Goal: Communication & Community: Answer question/provide support

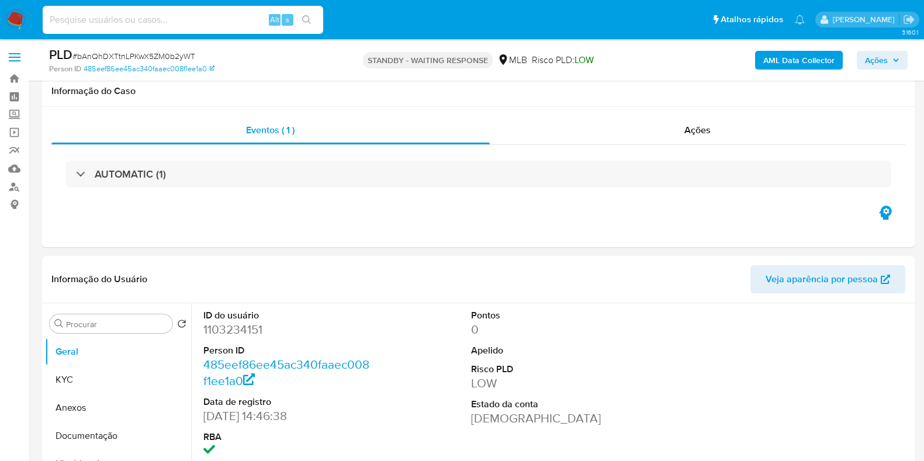
select select "10"
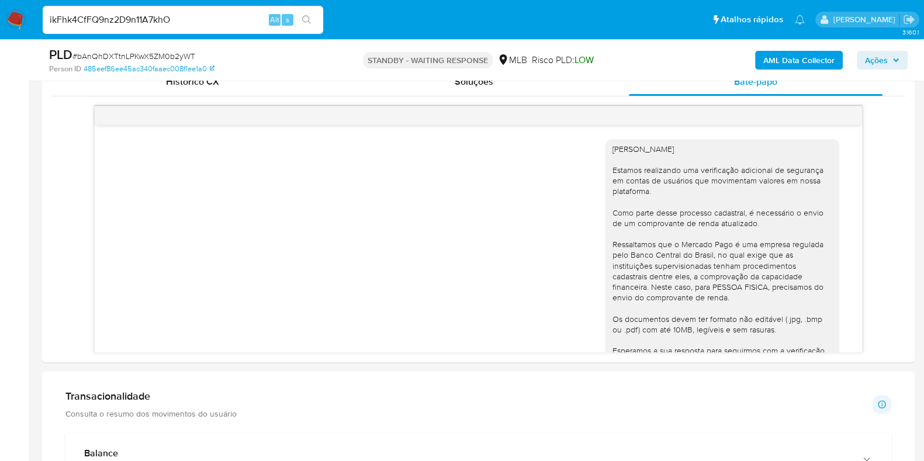
scroll to position [72, 0]
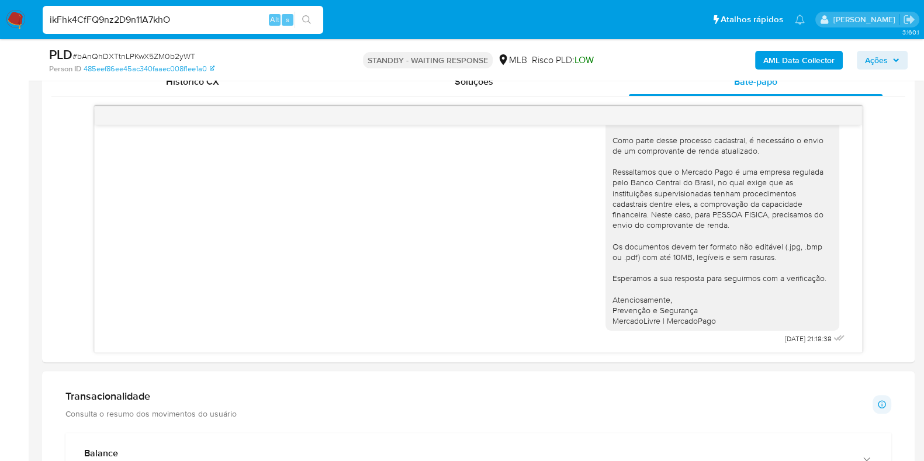
type input "ikFhk4CfFQ9nz2D9n11A7khO"
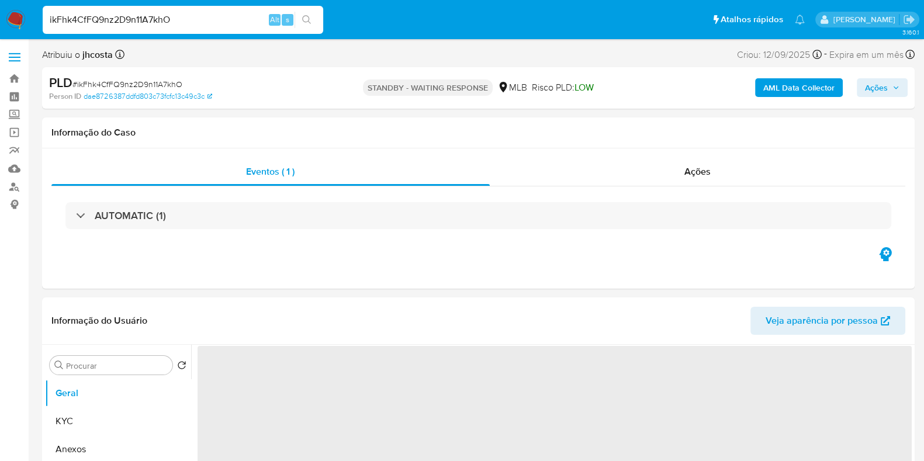
select select "10"
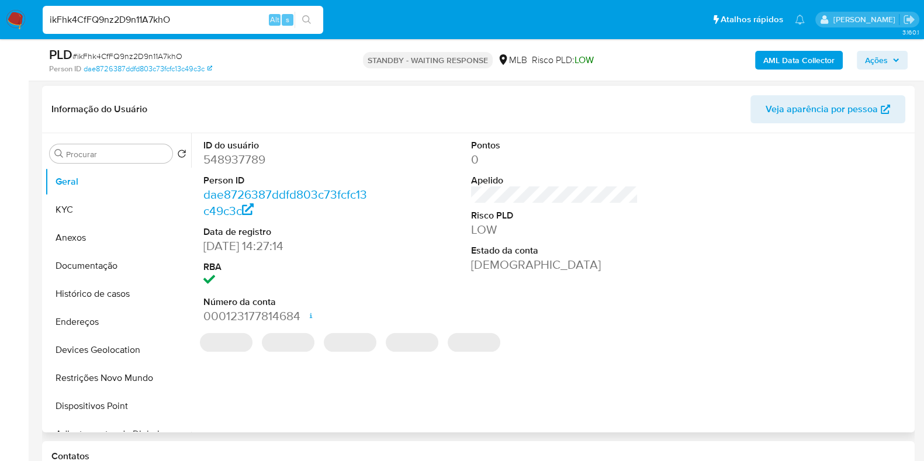
scroll to position [292, 0]
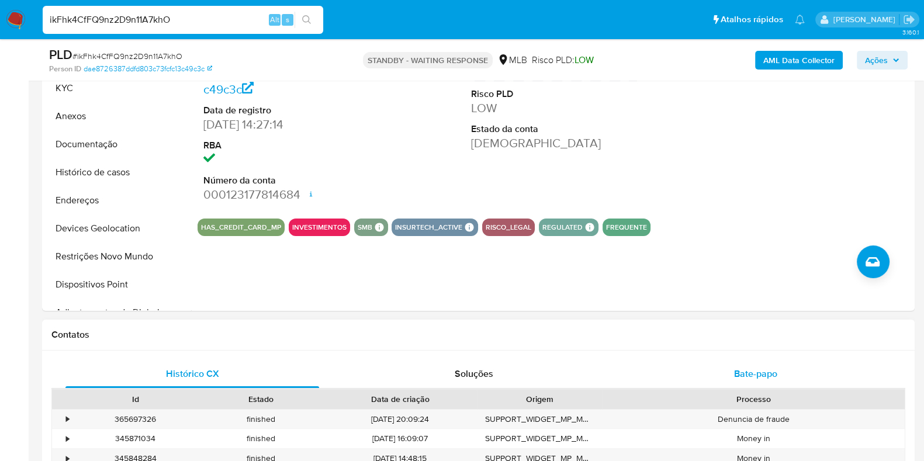
click at [754, 367] on span "Bate-papo" at bounding box center [755, 373] width 43 height 13
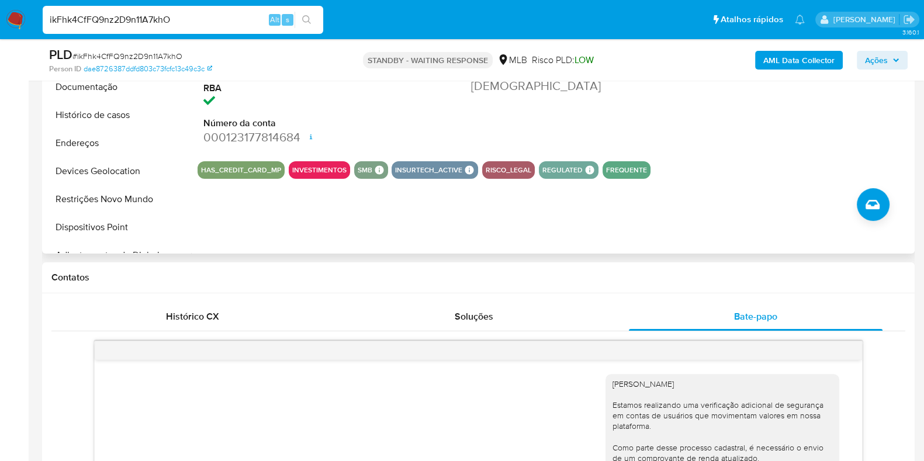
scroll to position [145, 0]
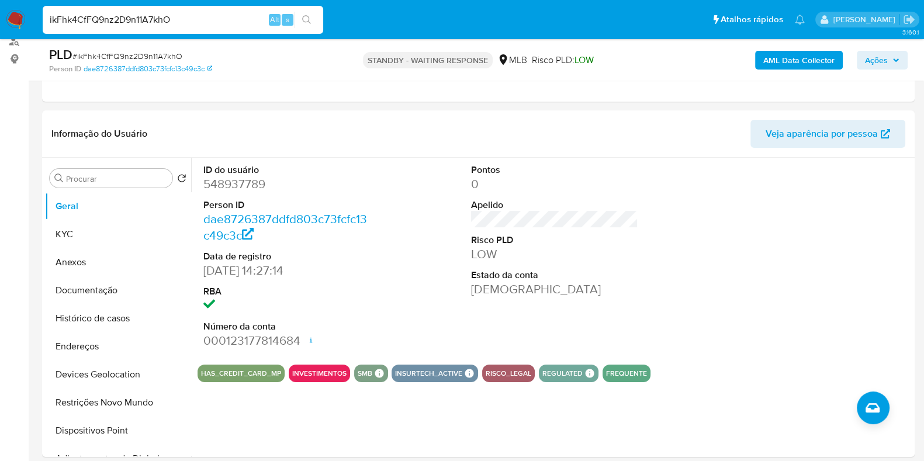
click at [209, 18] on input "ikFhk4CfFQ9nz2D9n11A7khO" at bounding box center [183, 19] width 280 height 15
paste input "cfmu7VvrZr6HZ5zcjtl7vYf1"
type input "cfmu7VvrZr6HZ5zcjtl7vYf1"
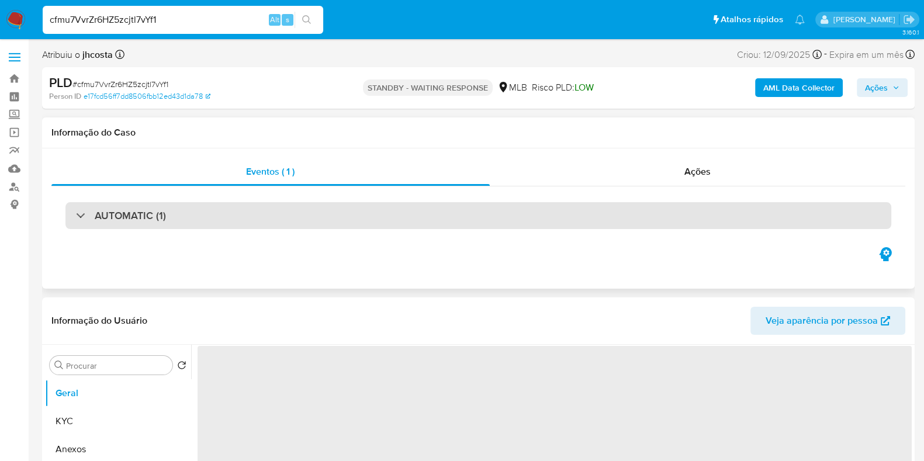
select select "10"
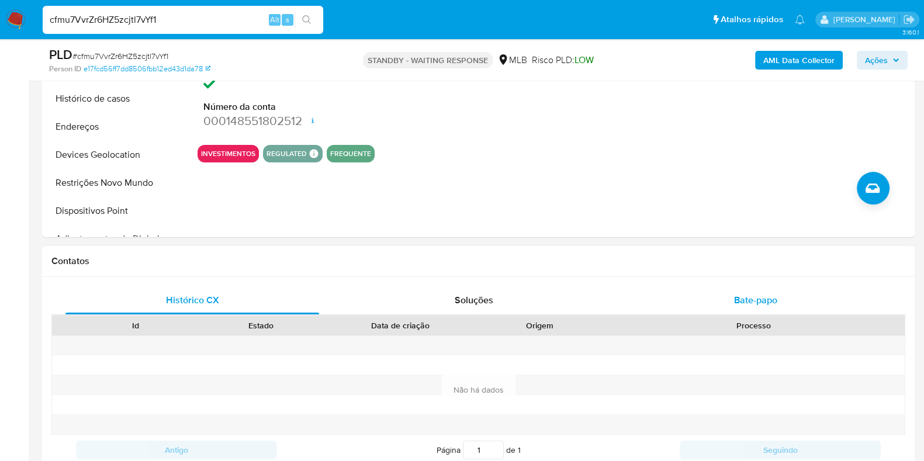
click at [735, 298] on span "Bate-papo" at bounding box center [755, 299] width 43 height 13
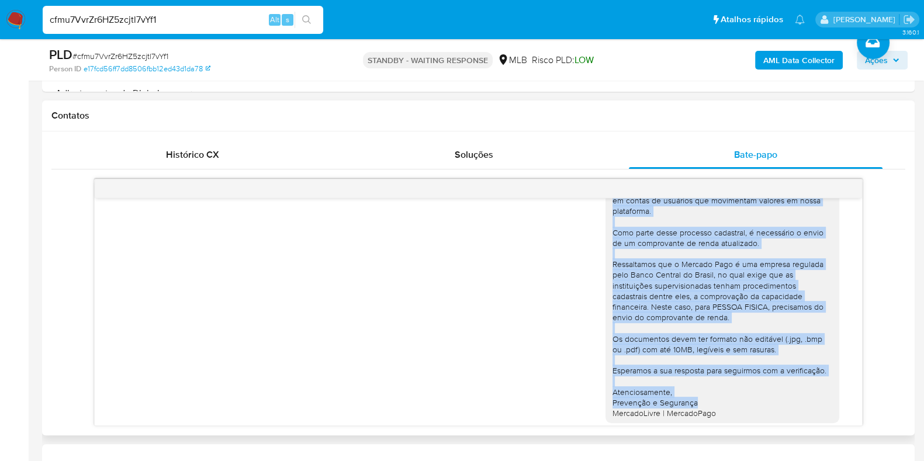
scroll to position [72, 0]
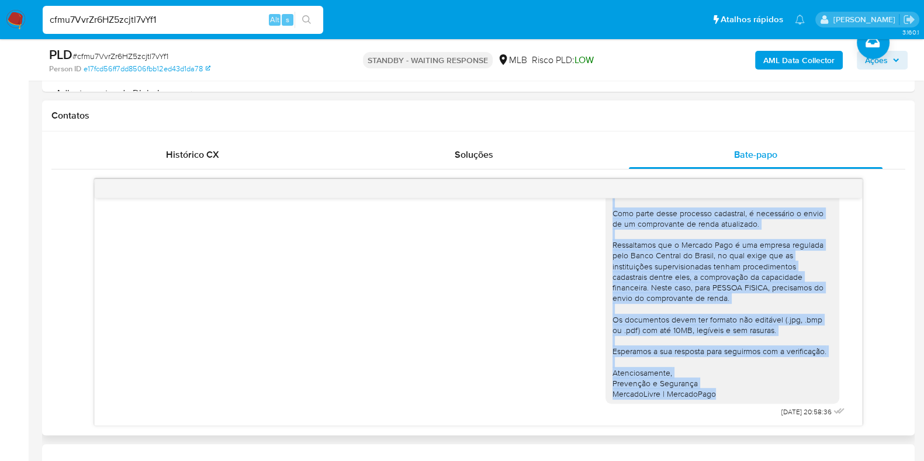
drag, startPoint x: 626, startPoint y: 226, endPoint x: 803, endPoint y: 390, distance: 241.9
click at [803, 390] on div "Ola, Jannser Estamos realizando uma verificação adicional de segurança em conta…" at bounding box center [722, 272] width 234 height 265
copy div "Ola, Jannser Estamos realizando uma verificação adicional de segurança em conta…"
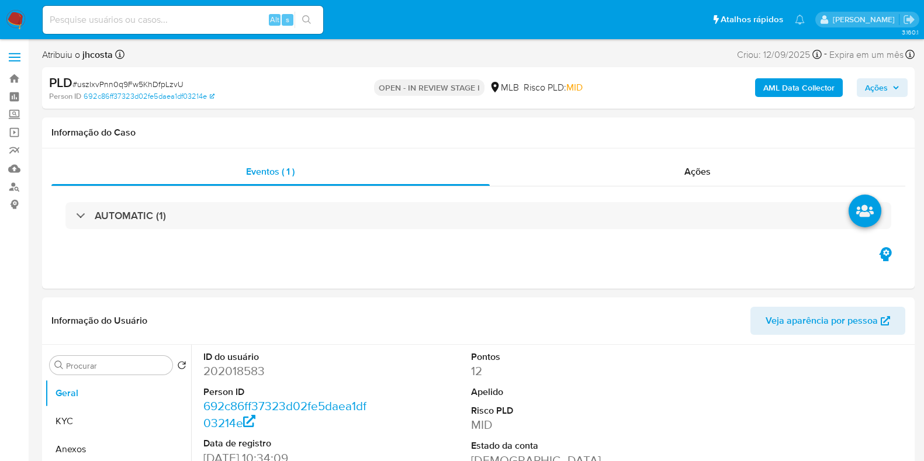
select select "10"
click at [254, 373] on dd "202018583" at bounding box center [286, 371] width 167 height 16
copy dd "202018583"
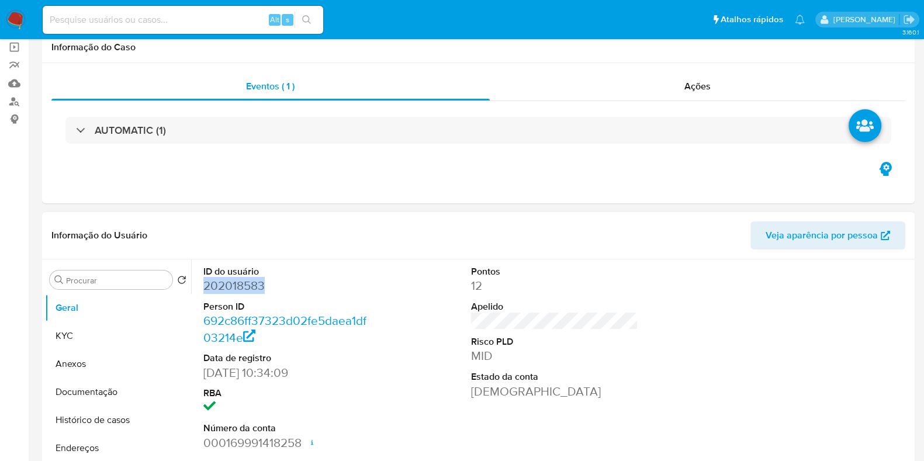
scroll to position [145, 0]
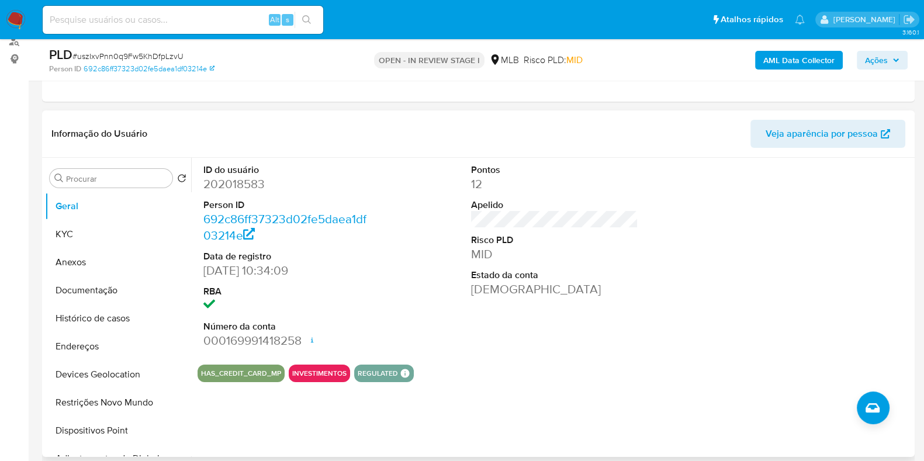
click at [457, 196] on div "ID do usuário 202018583 Person ID 692c86ff37323d02fe5daea1df03214e Data de regi…" at bounding box center [554, 256] width 714 height 197
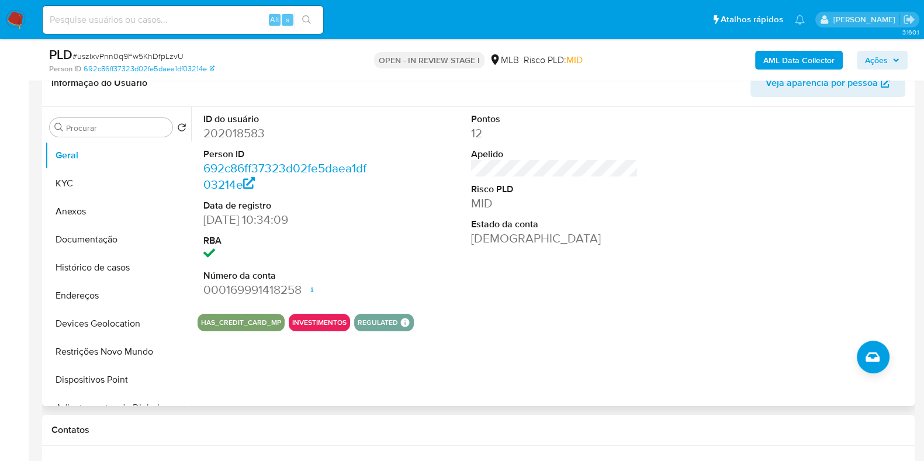
scroll to position [219, 0]
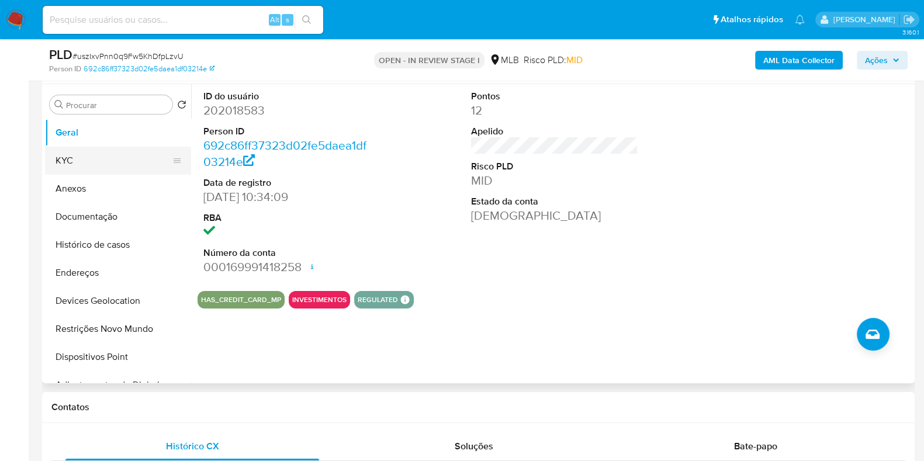
click at [72, 160] on button "KYC" at bounding box center [113, 161] width 137 height 28
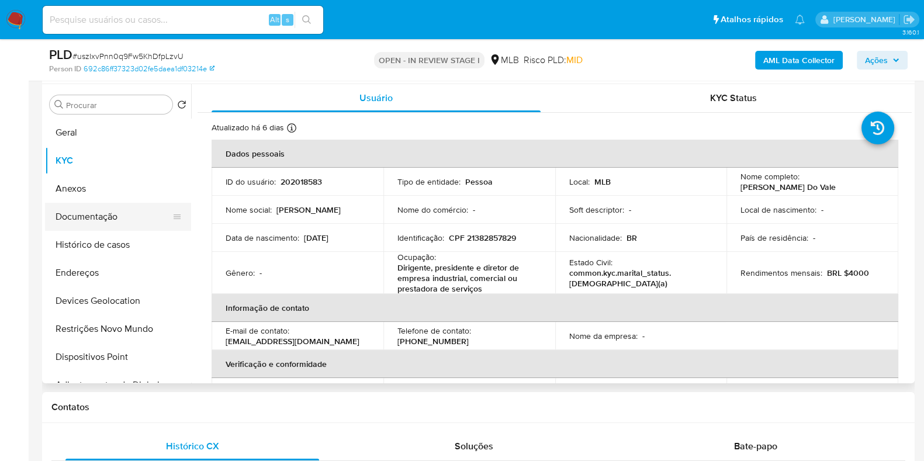
click at [99, 217] on button "Documentação" at bounding box center [113, 217] width 137 height 28
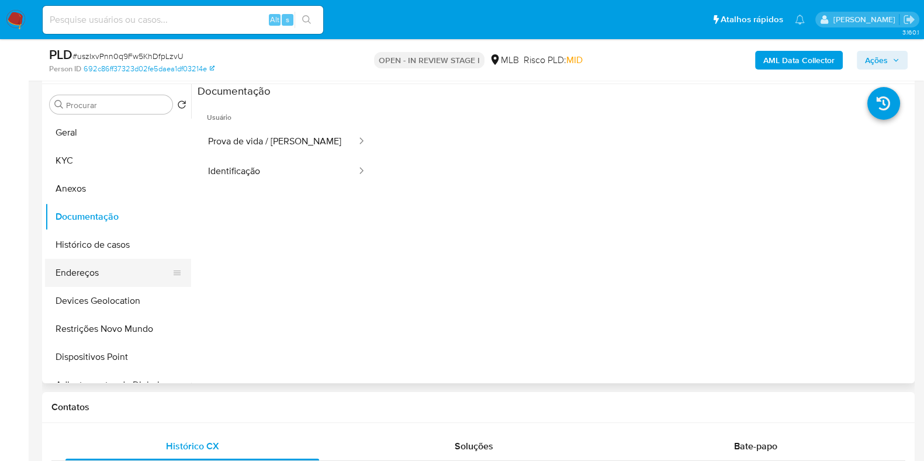
click at [96, 270] on button "Endereços" at bounding box center [113, 273] width 137 height 28
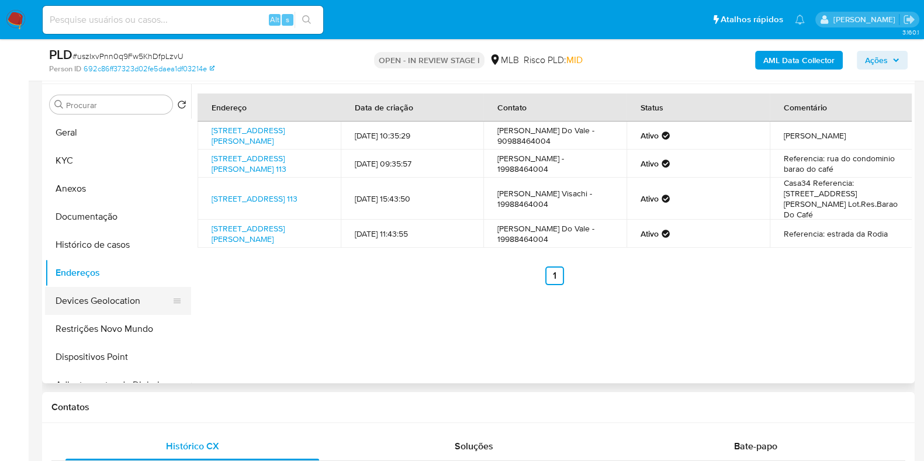
click at [120, 301] on button "Devices Geolocation" at bounding box center [113, 301] width 137 height 28
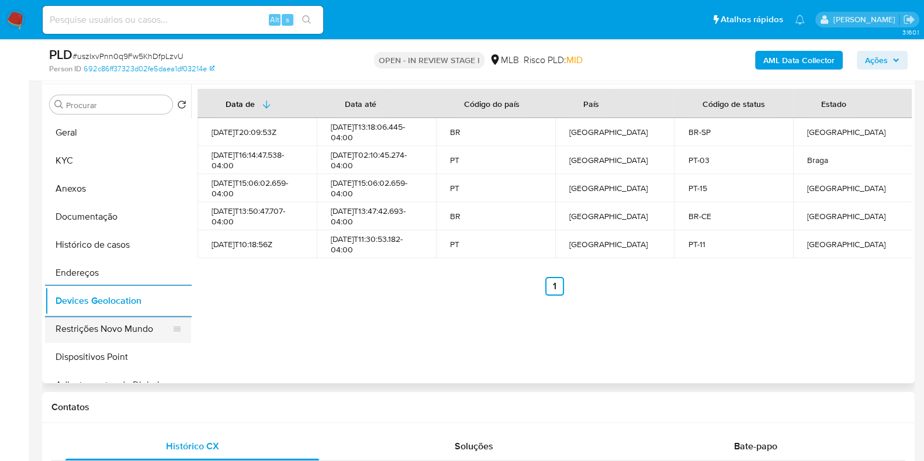
click at [92, 337] on button "Restrições Novo Mundo" at bounding box center [113, 329] width 137 height 28
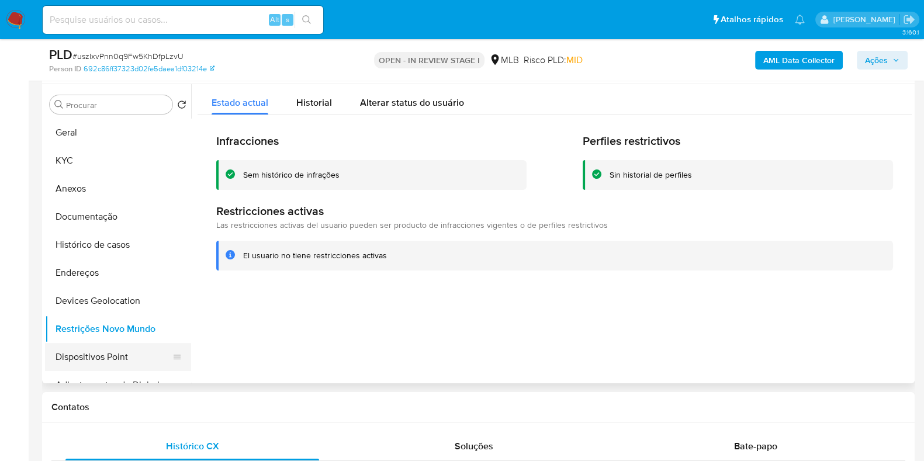
click at [113, 360] on button "Dispositivos Point" at bounding box center [113, 357] width 137 height 28
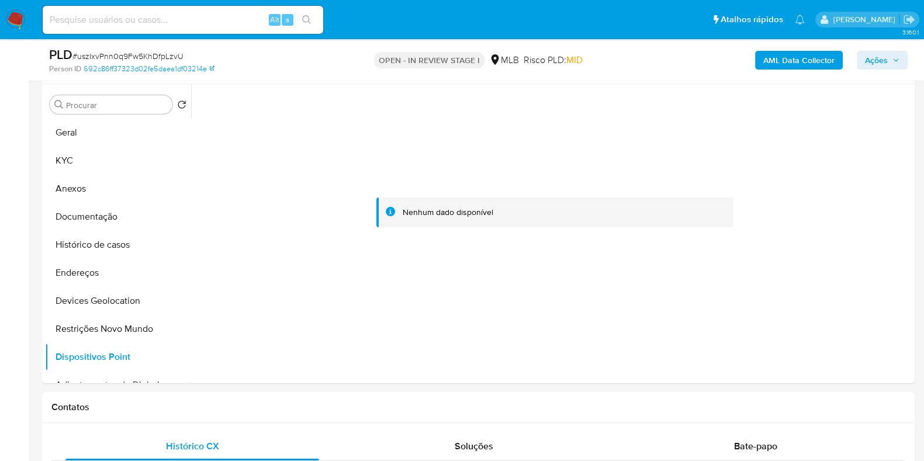
click at [800, 63] on b "AML Data Collector" at bounding box center [798, 60] width 71 height 19
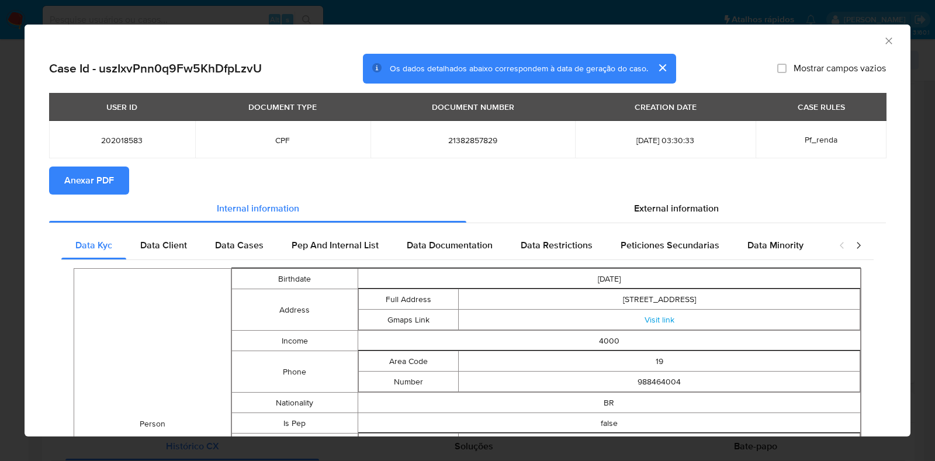
click at [109, 172] on span "Anexar PDF" at bounding box center [89, 181] width 50 height 26
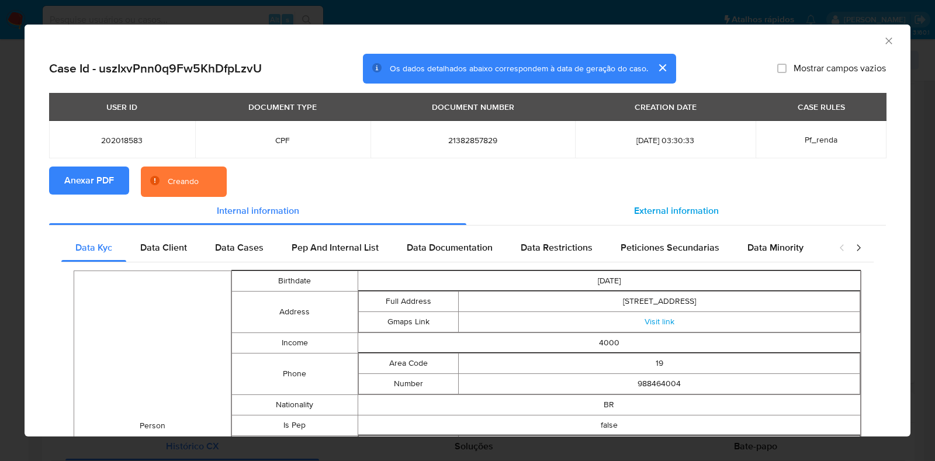
click at [695, 217] on div "External information" at bounding box center [675, 211] width 419 height 28
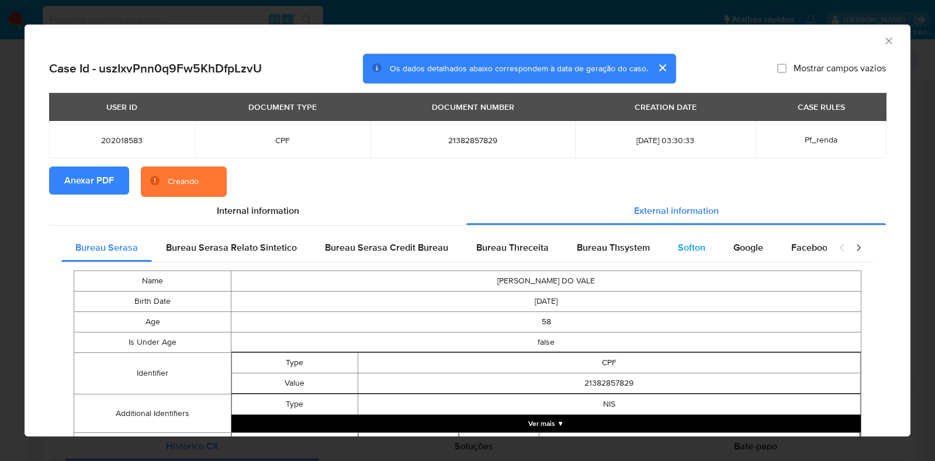
click at [699, 250] on div "Softon" at bounding box center [692, 248] width 56 height 28
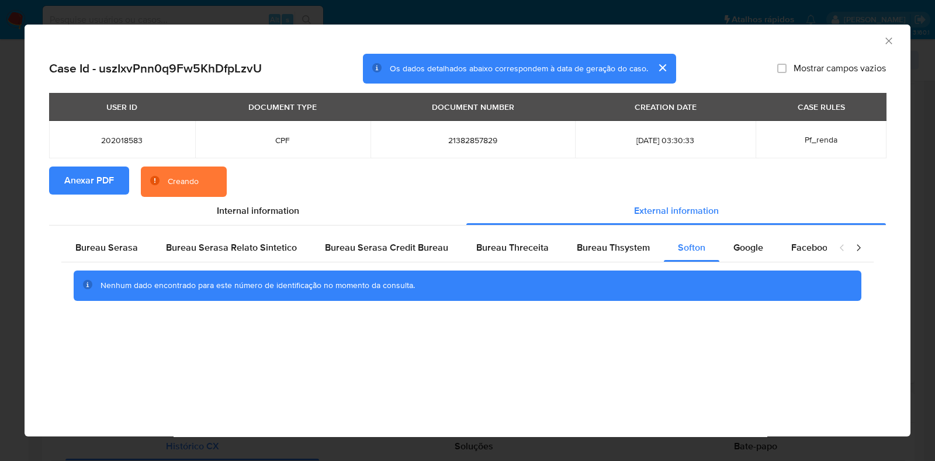
click at [888, 40] on icon "Fechar a janela" at bounding box center [888, 40] width 6 height 6
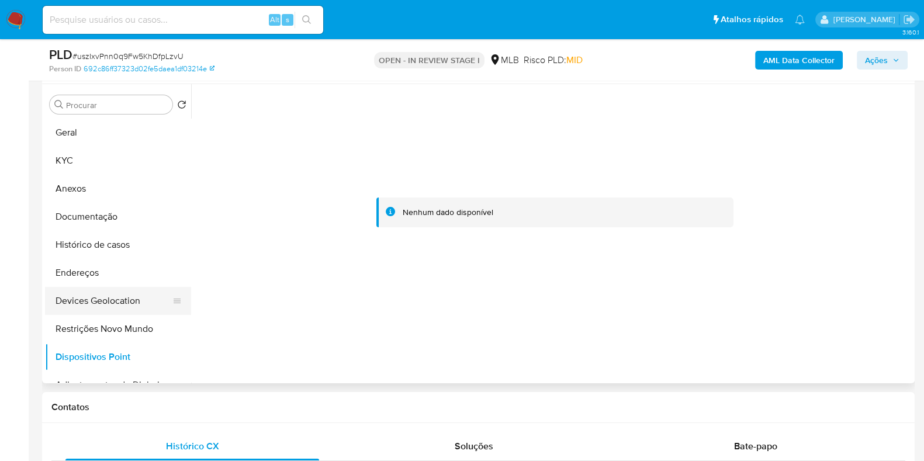
click at [101, 290] on button "Devices Geolocation" at bounding box center [113, 301] width 137 height 28
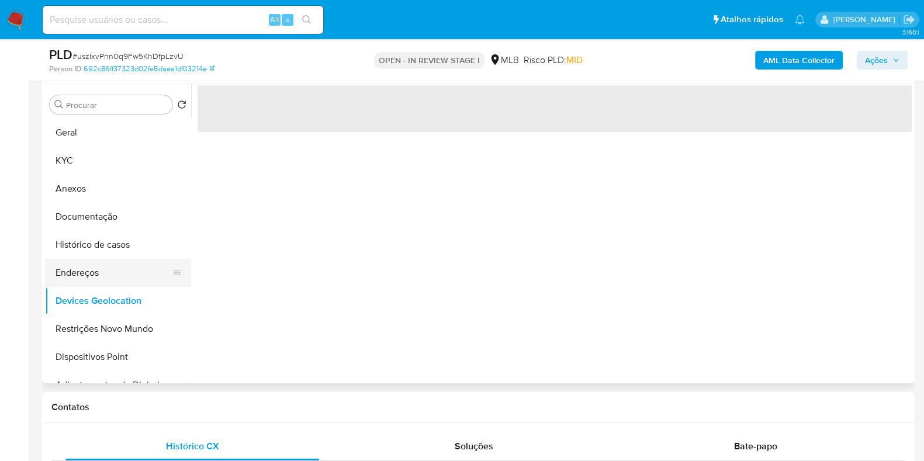
click at [98, 270] on button "Endereços" at bounding box center [113, 273] width 137 height 28
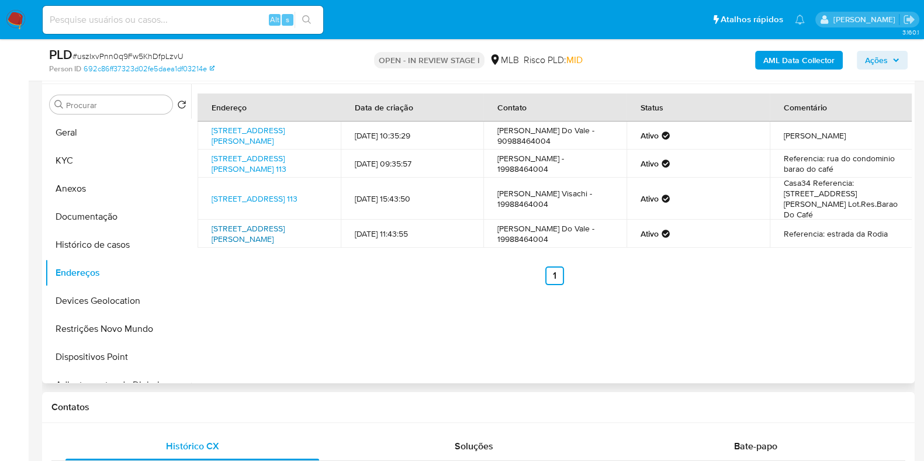
drag, startPoint x: 204, startPoint y: 232, endPoint x: 269, endPoint y: 251, distance: 67.7
click at [269, 248] on td "Rua Doutora Marlene Braide Serafim 246, Campinas, São Paulo, 13085160, Brasil 2…" at bounding box center [268, 234] width 143 height 28
copy link "Rua Doutora Marlene Braide Serafim 246, Campinas, São Paulo, 13085160"
click at [255, 245] on link "Rua Doutora Marlene Braide Serafim 246, Campinas, São Paulo, 13085160, Brasil 2…" at bounding box center [247, 234] width 73 height 22
click at [92, 163] on button "KYC" at bounding box center [113, 161] width 137 height 28
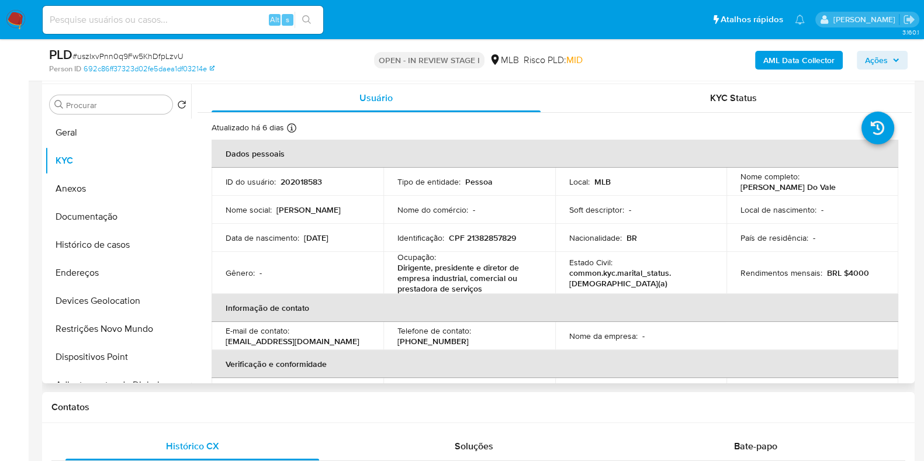
click at [494, 238] on p "CPF 21382857829" at bounding box center [482, 238] width 67 height 11
copy p "21382857829"
click at [100, 224] on button "Documentação" at bounding box center [113, 217] width 137 height 28
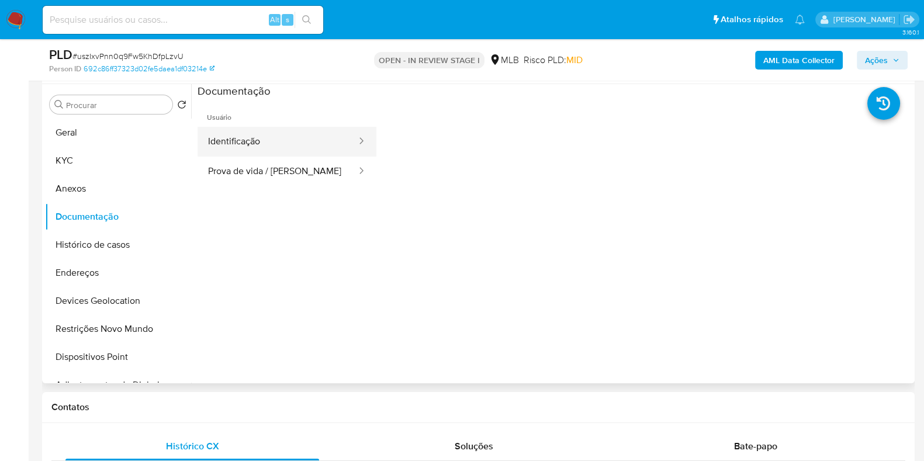
click at [281, 143] on button "Identificação" at bounding box center [277, 142] width 160 height 30
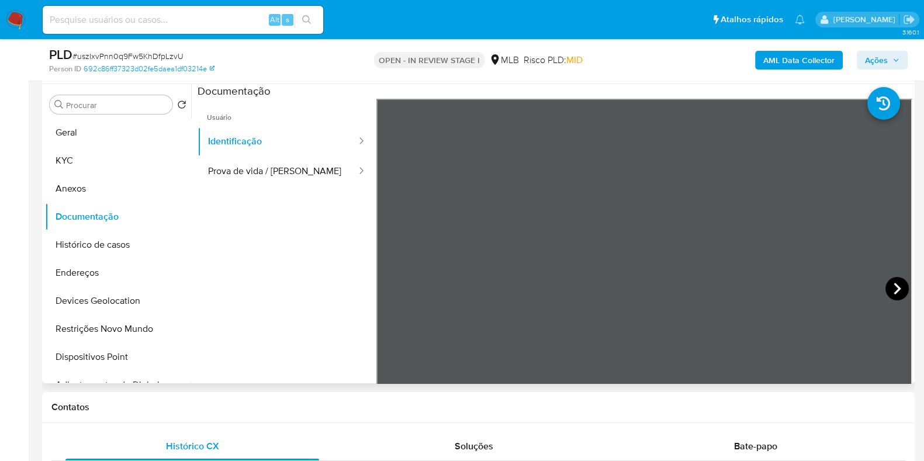
click at [887, 285] on icon at bounding box center [896, 288] width 23 height 23
click at [82, 154] on button "KYC" at bounding box center [113, 161] width 137 height 28
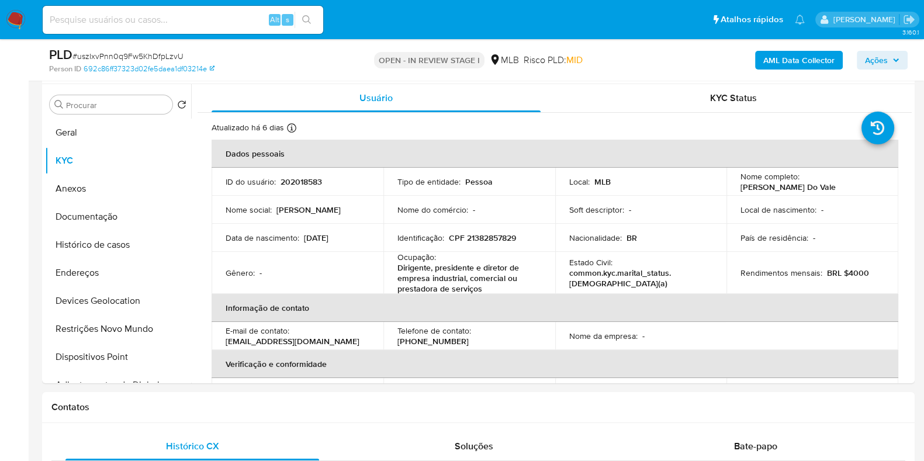
click at [493, 241] on p "CPF 21382857829" at bounding box center [482, 238] width 67 height 11
copy p "21382857829"
click at [490, 235] on p "CPF 21382857829" at bounding box center [482, 238] width 67 height 11
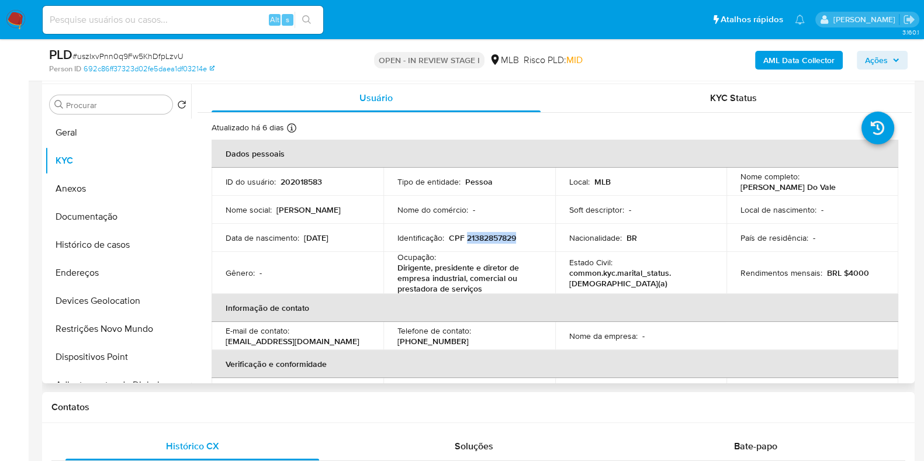
drag, startPoint x: 735, startPoint y: 183, endPoint x: 835, endPoint y: 191, distance: 100.8
click at [837, 191] on td "Nome completo : Maria de Fatima Do Vale" at bounding box center [812, 182] width 172 height 28
copy p "Maria de Fatima Do Vale"
click at [123, 328] on button "Restrições Novo Mundo" at bounding box center [113, 329] width 137 height 28
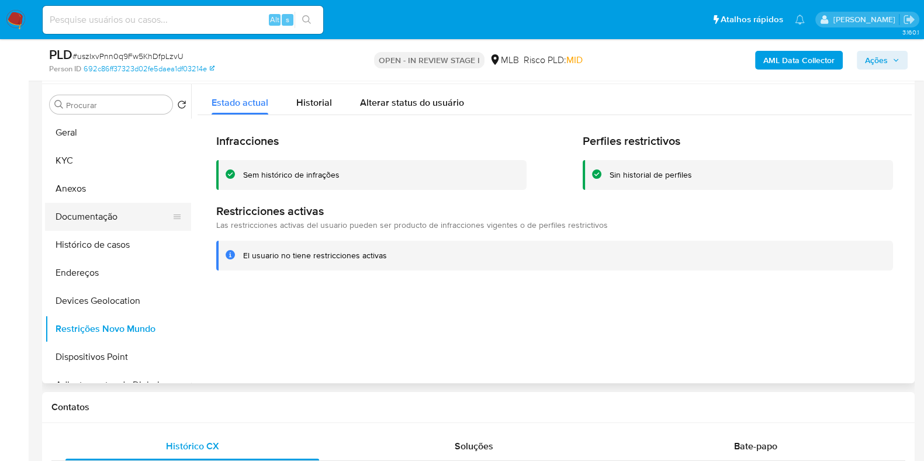
click at [99, 223] on button "Documentação" at bounding box center [113, 217] width 137 height 28
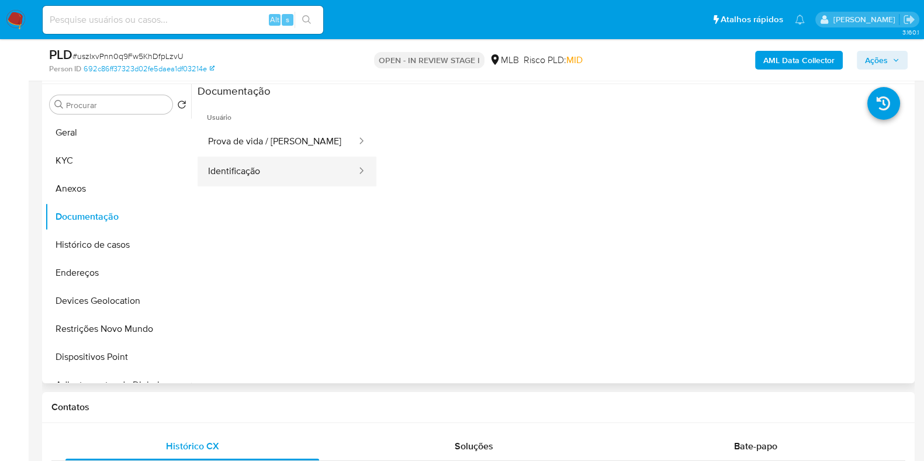
click at [322, 181] on button "Identificação" at bounding box center [277, 172] width 160 height 30
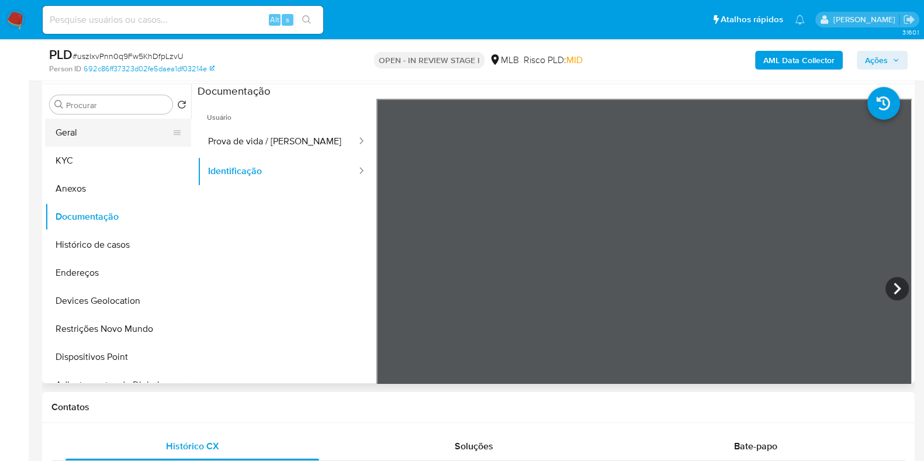
click at [75, 130] on button "Geral" at bounding box center [113, 133] width 137 height 28
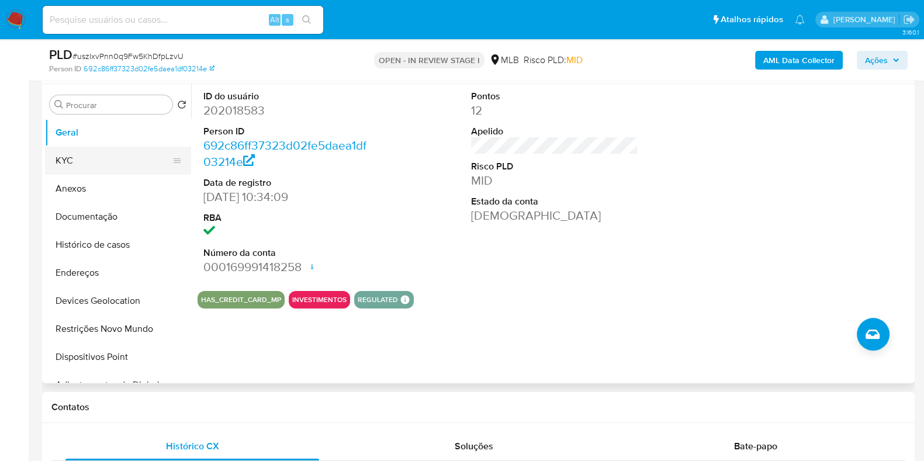
click at [86, 162] on button "KYC" at bounding box center [113, 161] width 137 height 28
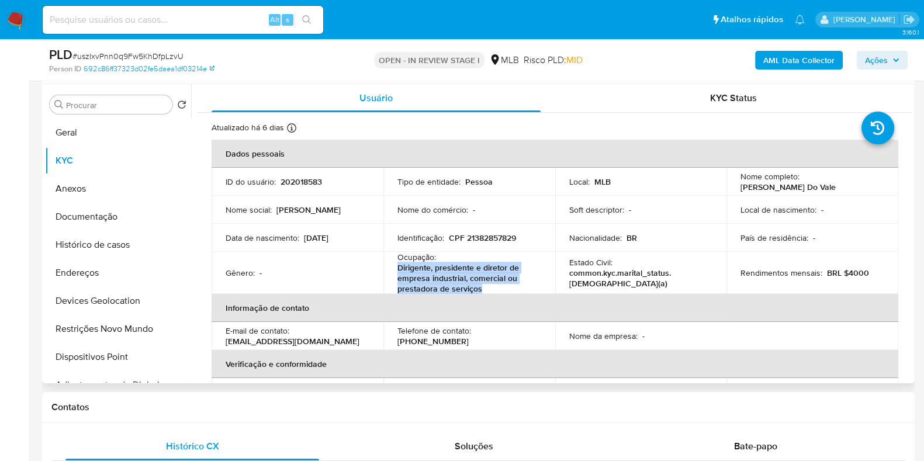
drag, startPoint x: 398, startPoint y: 273, endPoint x: 505, endPoint y: 293, distance: 108.2
click at [505, 293] on p "Dirigente, presidente e diretor de empresa industrial, comercial ou prestadora …" at bounding box center [466, 278] width 139 height 32
copy p "Dirigente, presidente e diretor de empresa industrial, comercial ou prestadora …"
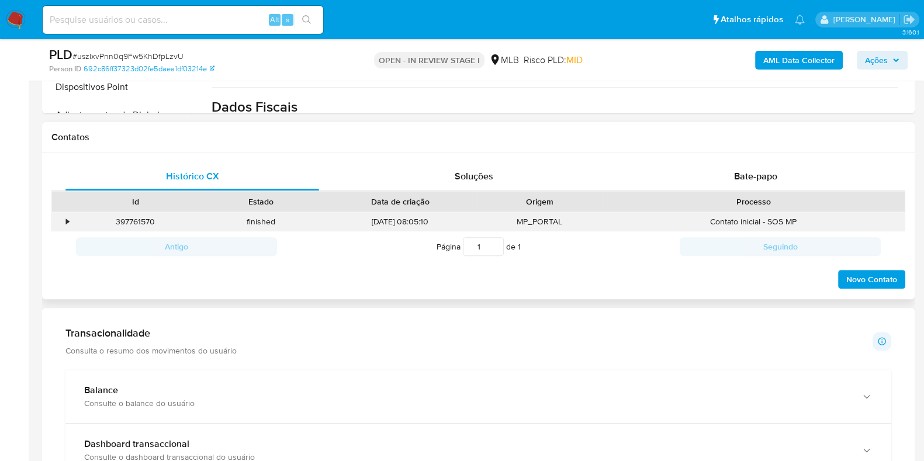
scroll to position [511, 0]
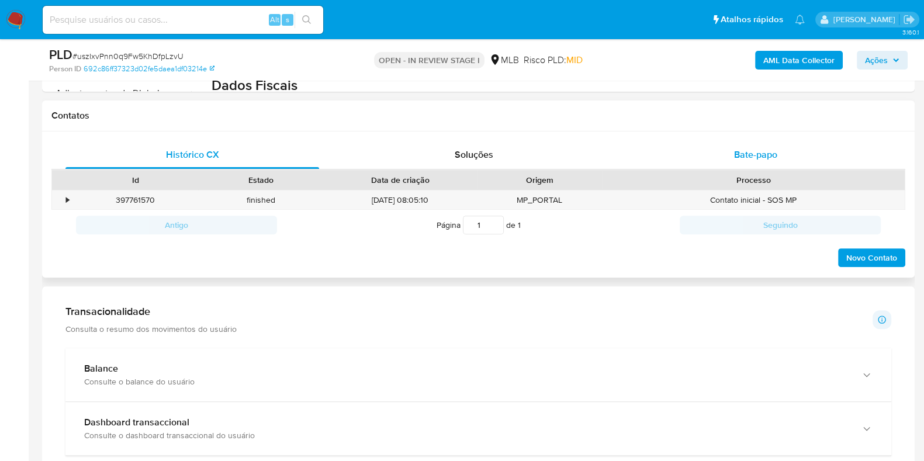
click at [754, 158] on span "Bate-papo" at bounding box center [755, 154] width 43 height 13
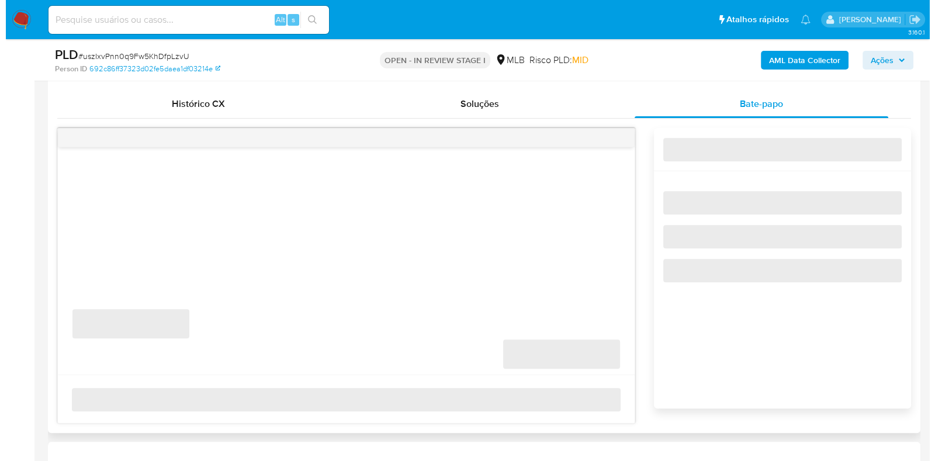
scroll to position [584, 0]
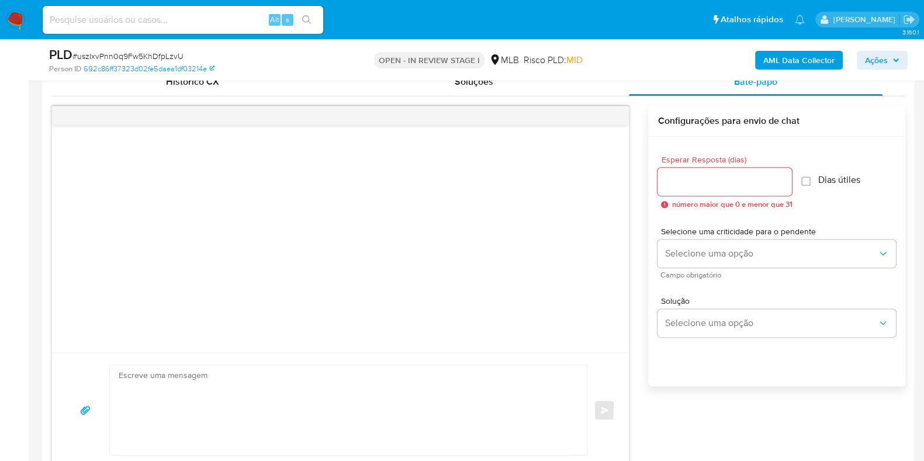
click at [695, 186] on input "Esperar Resposta (dias)" at bounding box center [724, 181] width 134 height 15
type input "3"
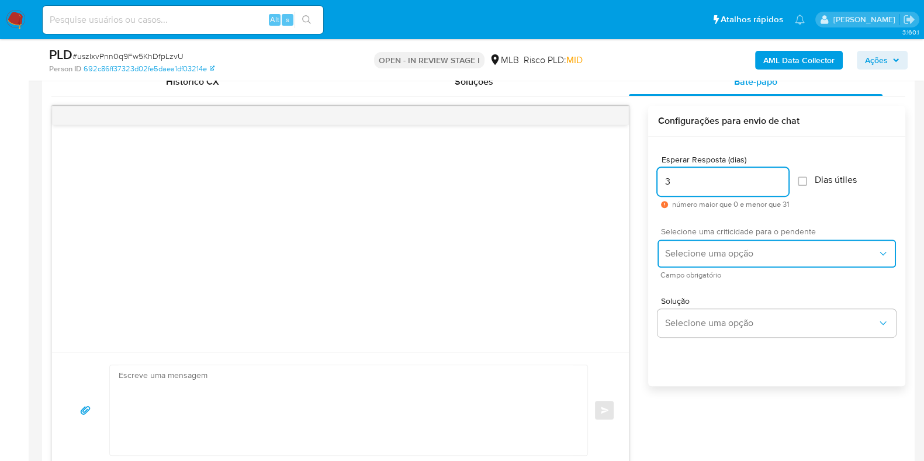
click at [712, 248] on span "Selecione uma opção" at bounding box center [770, 254] width 213 height 12
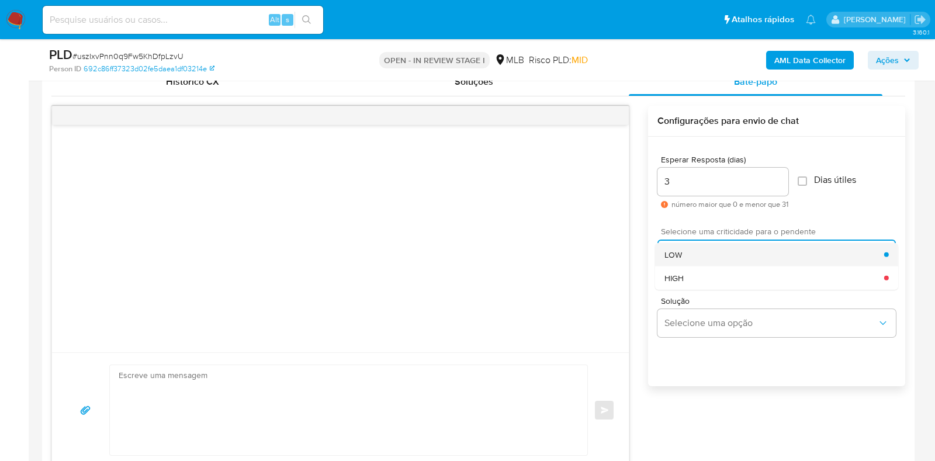
click at [710, 255] on div "LOW" at bounding box center [774, 253] width 220 height 23
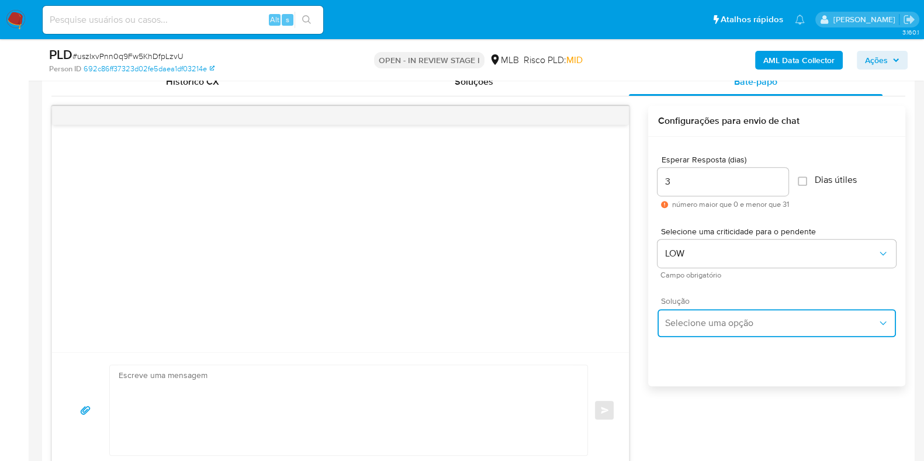
click at [710, 314] on button "Selecione uma opção" at bounding box center [776, 323] width 238 height 28
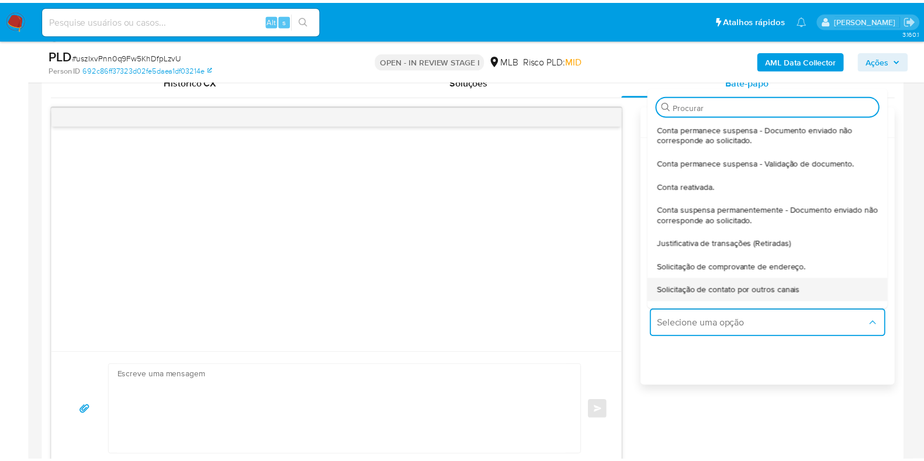
scroll to position [72, 0]
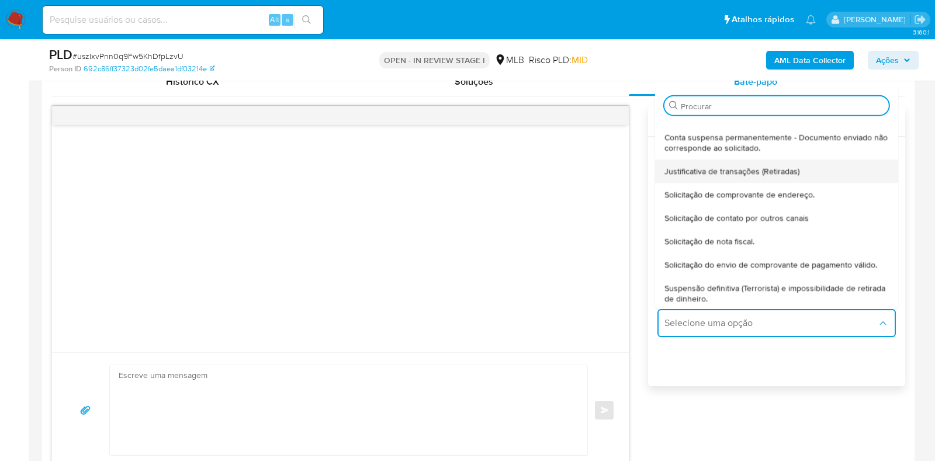
click at [738, 174] on div "Justificativa de transações (Retiradas)" at bounding box center [776, 170] width 224 height 23
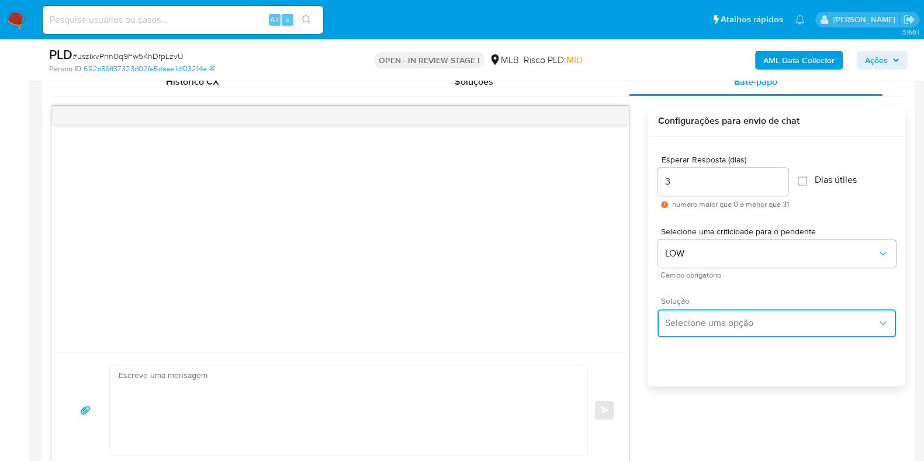
type textarea "Olá,Suspendemos a sua conta para uma verificação adicional de segurança.Por fav…"
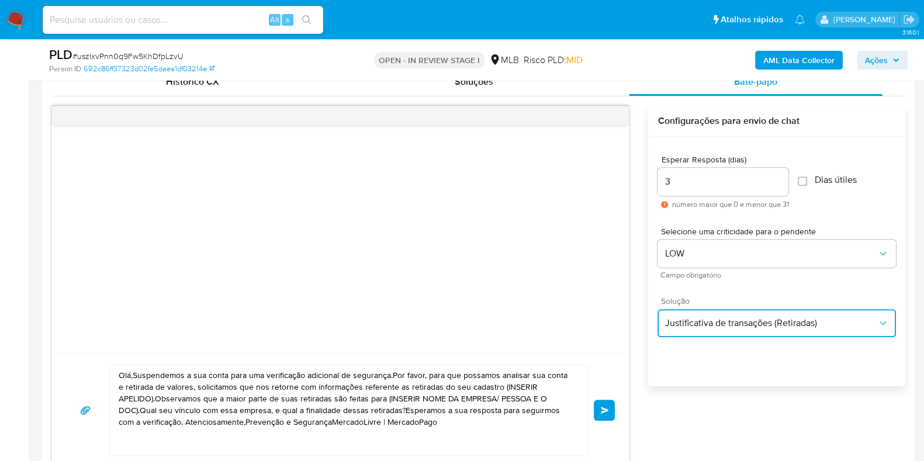
scroll to position [657, 0]
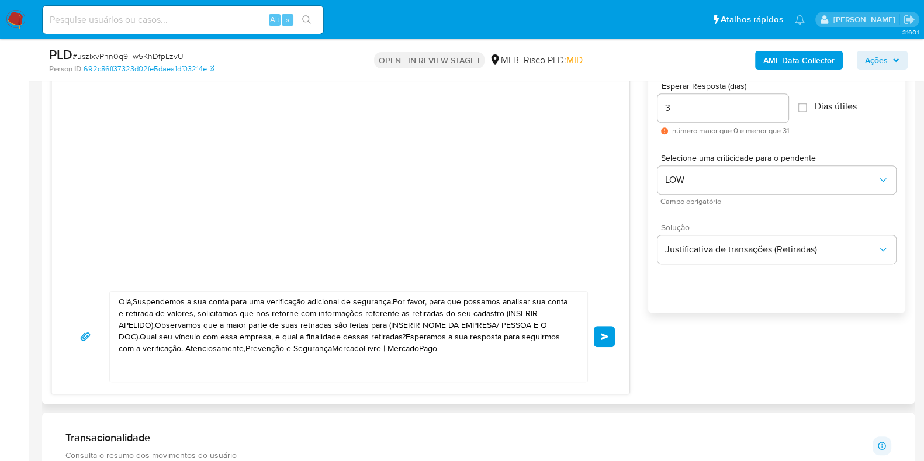
click at [427, 343] on textarea "Olá,Suspendemos a sua conta para uma verificação adicional de segurança.Por fav…" at bounding box center [346, 337] width 454 height 90
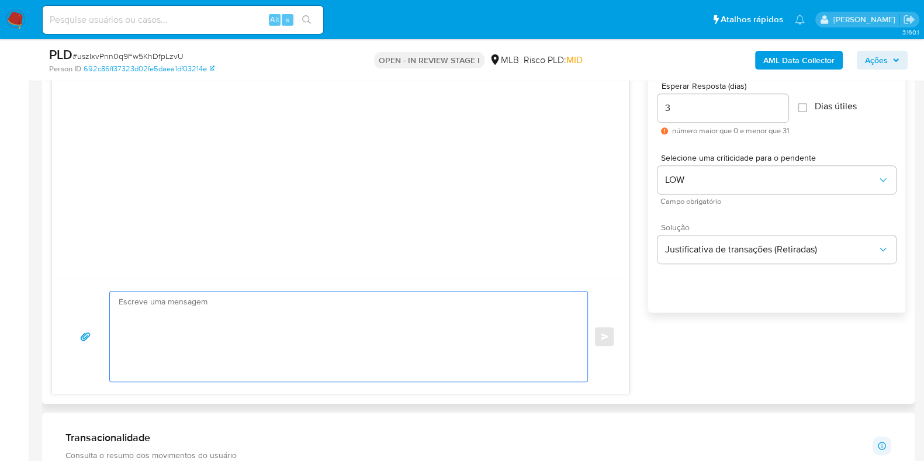
click at [258, 314] on textarea at bounding box center [346, 337] width 454 height 90
paste textarea "Ola, Jannser Estamos realizando uma verificação adicional de segurança em conta…"
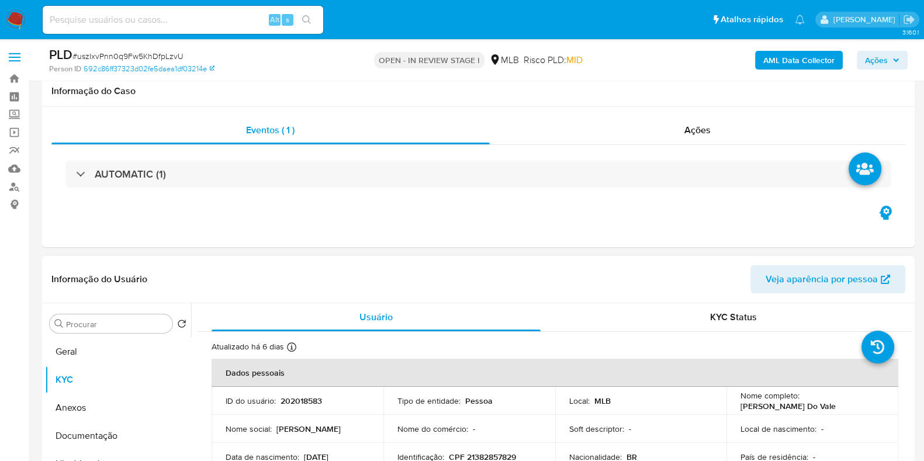
scroll to position [219, 0]
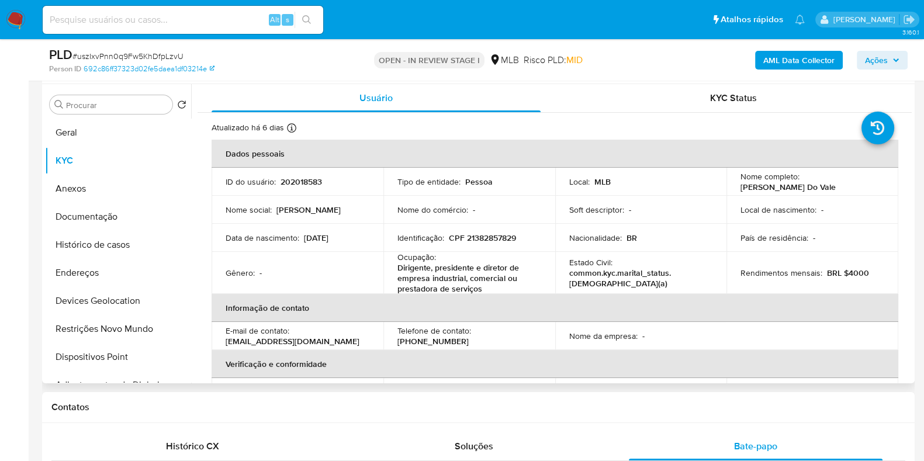
click at [740, 190] on p "Maria de Fatima Do Vale" at bounding box center [787, 187] width 95 height 11
copy p "Maria"
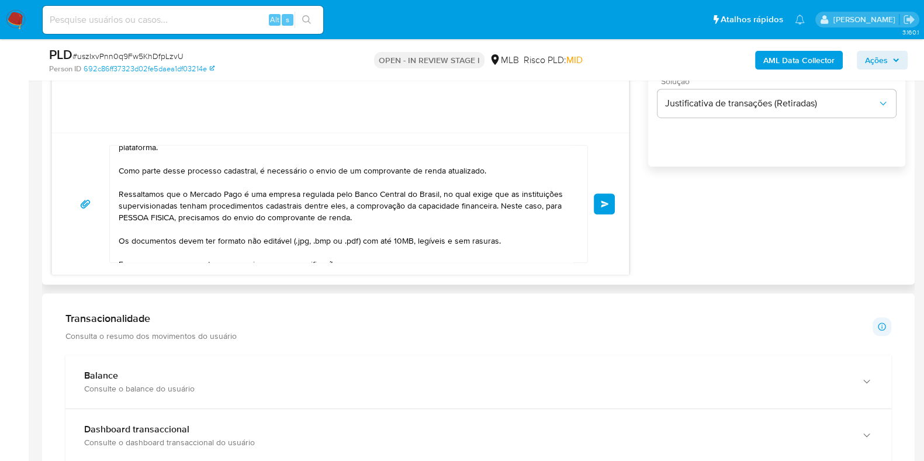
scroll to position [0, 0]
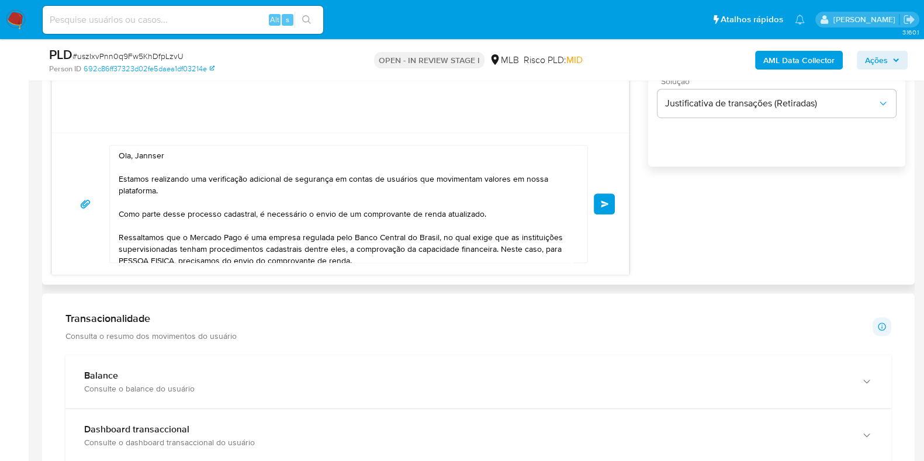
click at [152, 156] on textarea "Ola, Jannser Estamos realizando uma verificação adicional de segurança em conta…" at bounding box center [346, 203] width 454 height 117
paste textarea "Maria"
click at [416, 168] on textarea "Ola, Maria Estamos realizando uma verificação adicional de segurança em contas …" at bounding box center [346, 203] width 454 height 117
click at [486, 216] on textarea "Ola, Maria Estamos realizando uma verificação adicional de segurança em contas …" at bounding box center [346, 203] width 454 height 117
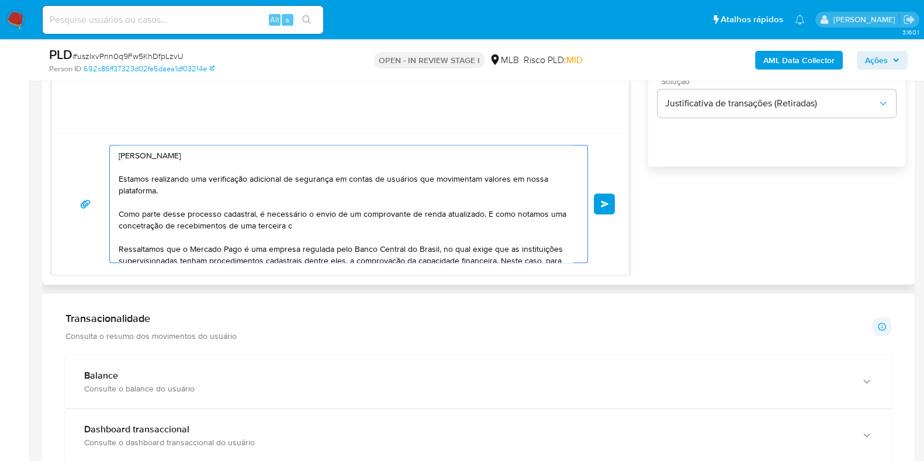
click at [149, 228] on textarea "Ola, Maria Estamos realizando uma verificação adicional de segurança em contas …" at bounding box center [346, 203] width 454 height 117
click at [0, 0] on lt-span "conce n tração" at bounding box center [0, 0] width 0 height 0
drag, startPoint x: 250, startPoint y: 226, endPoint x: 303, endPoint y: 226, distance: 53.2
click at [303, 226] on textarea "Ola, Maria Estamos realizando uma verificação adicional de segurança em contas …" at bounding box center [346, 203] width 454 height 117
paste textarea "Paulo Eduardo Burgon"
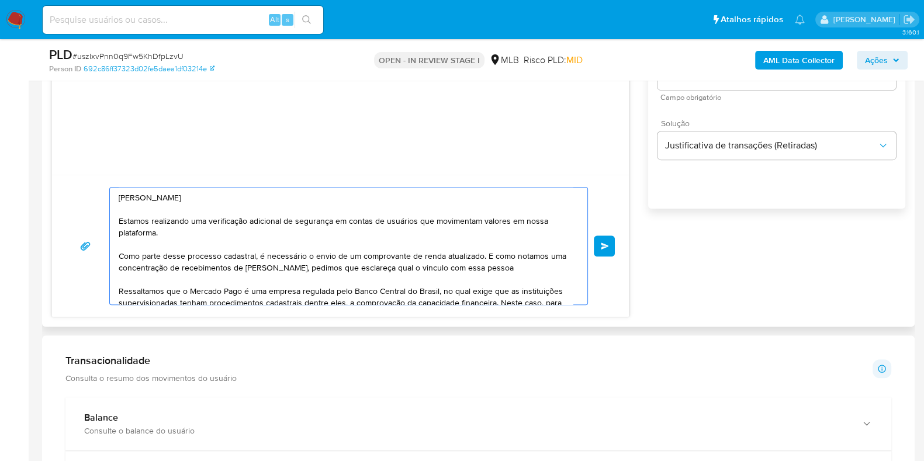
scroll to position [730, 0]
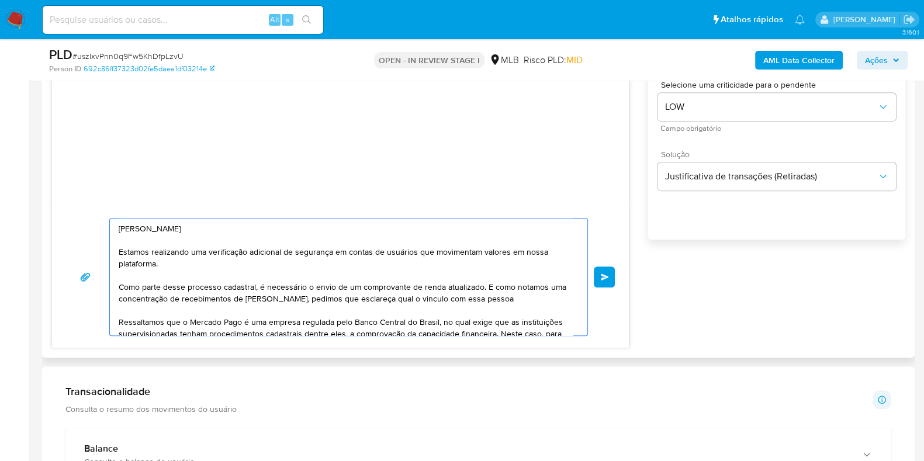
drag, startPoint x: 120, startPoint y: 284, endPoint x: 555, endPoint y: 299, distance: 435.5
click at [555, 299] on textarea "Ola, Maria Estamos realizando uma verificação adicional de segurança em contas …" at bounding box center [346, 277] width 454 height 117
click at [251, 268] on textarea "Ola, Maria Estamos realizando uma verificação adicional de segurança em contas …" at bounding box center [346, 277] width 454 height 117
drag, startPoint x: 484, startPoint y: 286, endPoint x: 553, endPoint y: 296, distance: 70.3
click at [553, 296] on textarea "Ola, Maria Estamos realizando uma verificação adicional de segurança em contas …" at bounding box center [346, 277] width 454 height 117
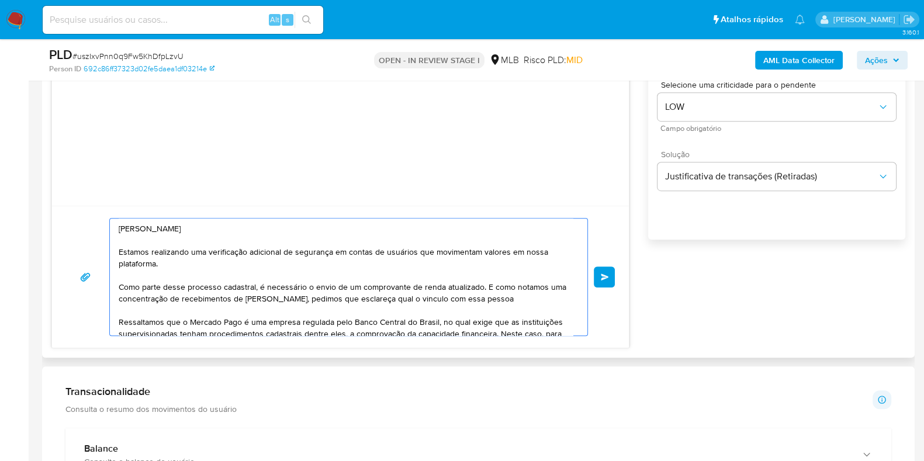
paste textarea "Além disso, identificamos uma concentração relevante de créditos provenientes d…"
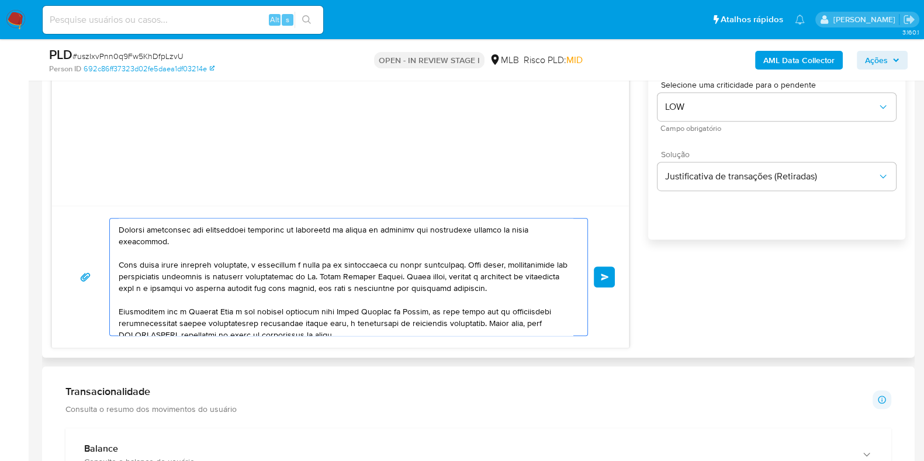
scroll to position [0, 0]
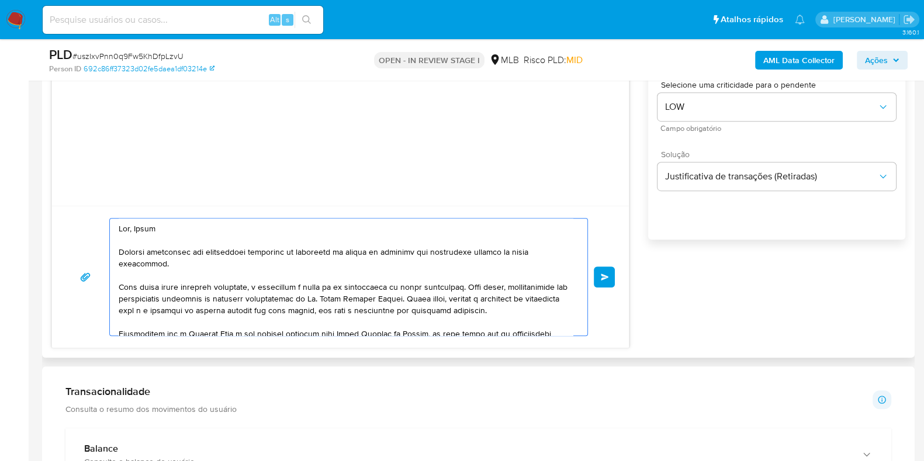
drag, startPoint x: 158, startPoint y: 310, endPoint x: 361, endPoint y: 307, distance: 202.7
click at [361, 307] on textarea at bounding box center [346, 277] width 454 height 117
click at [306, 326] on textarea at bounding box center [346, 277] width 454 height 117
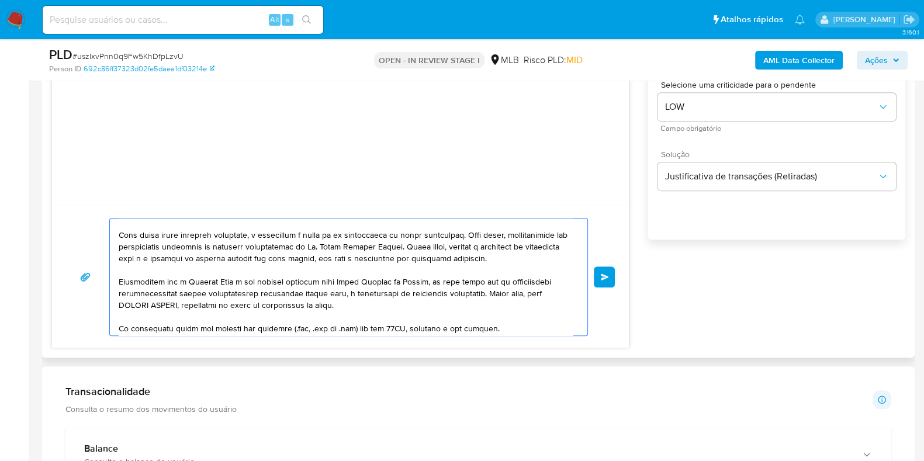
scroll to position [72, 0]
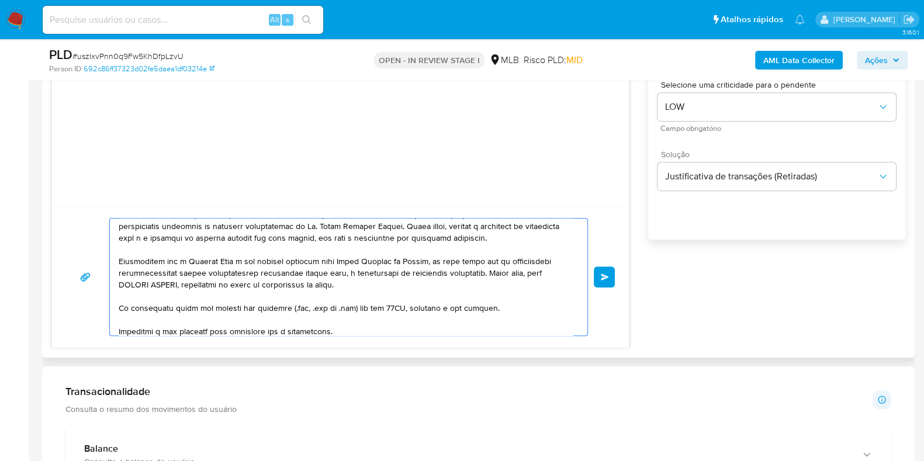
drag, startPoint x: 134, startPoint y: 275, endPoint x: 354, endPoint y: 287, distance: 220.0
click at [353, 278] on textarea at bounding box center [346, 277] width 454 height 117
click at [358, 296] on textarea at bounding box center [346, 277] width 454 height 117
drag, startPoint x: 205, startPoint y: 292, endPoint x: 383, endPoint y: 293, distance: 178.2
click at [383, 293] on textarea at bounding box center [346, 277] width 454 height 117
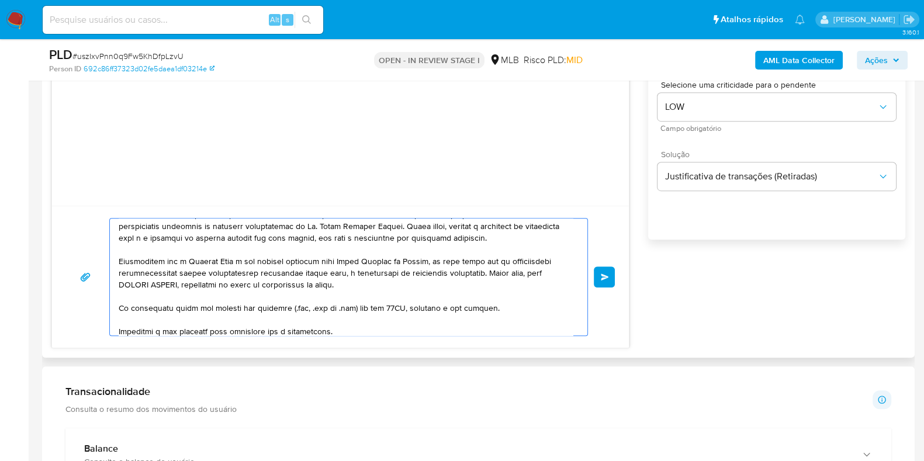
scroll to position [137, 0]
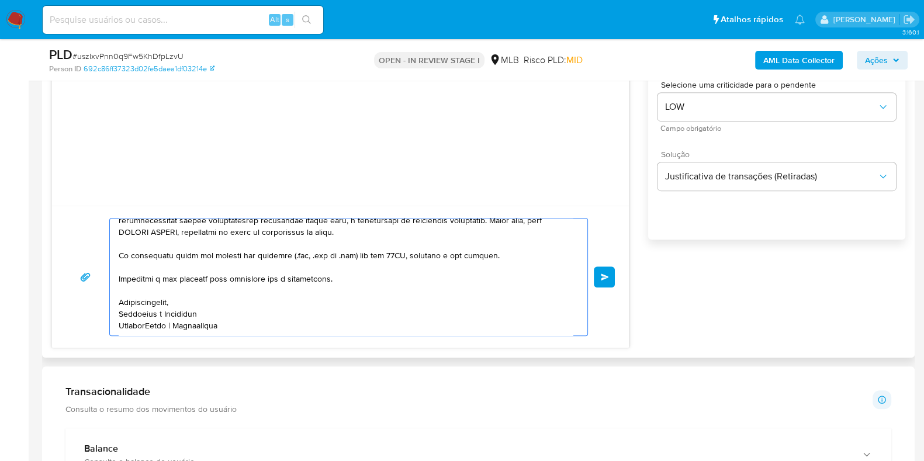
drag, startPoint x: 118, startPoint y: 255, endPoint x: 331, endPoint y: 264, distance: 212.8
click at [331, 264] on textarea at bounding box center [346, 277] width 454 height 117
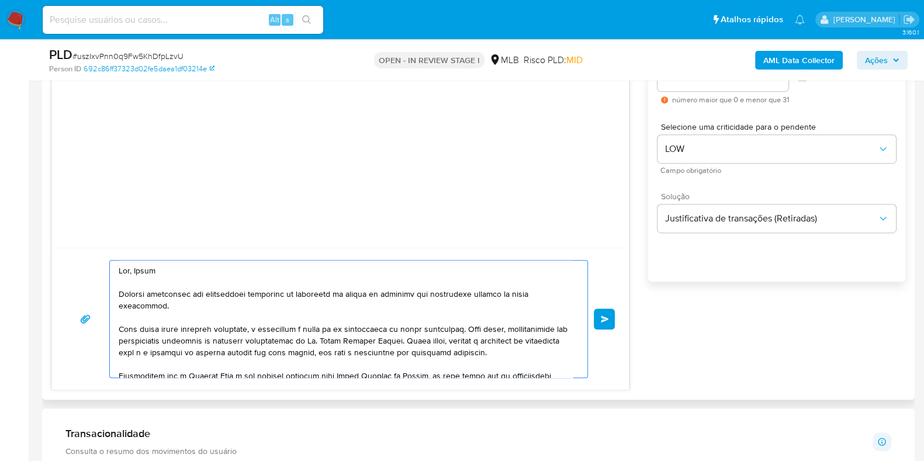
scroll to position [657, 0]
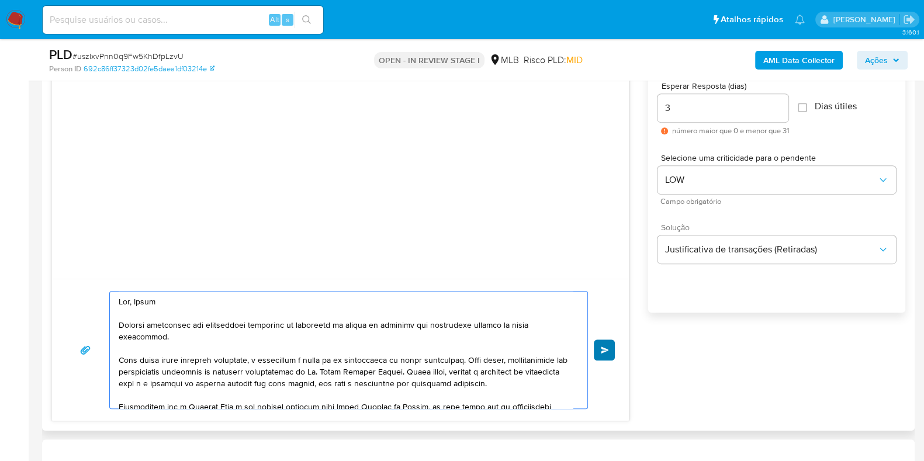
type textarea "Ola, Maria Estamos realizando uma verificação adicional de segurança em contas …"
click at [605, 349] on span "common.send" at bounding box center [605, 349] width 8 height 7
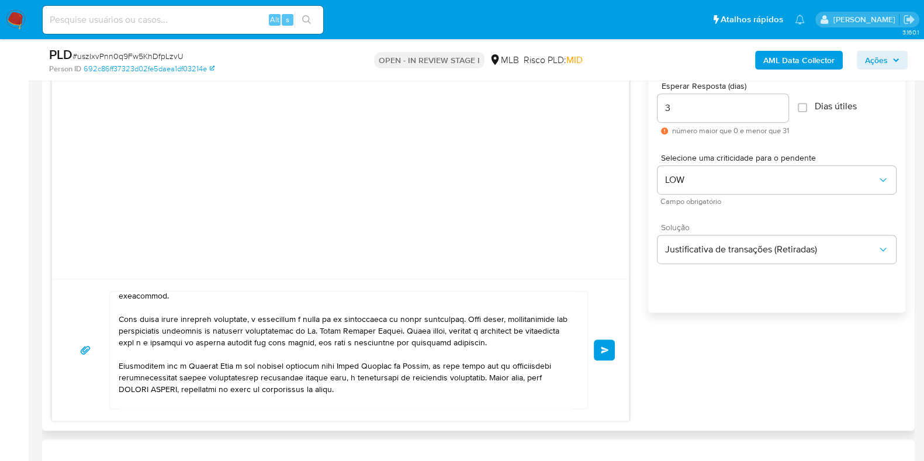
scroll to position [72, 0]
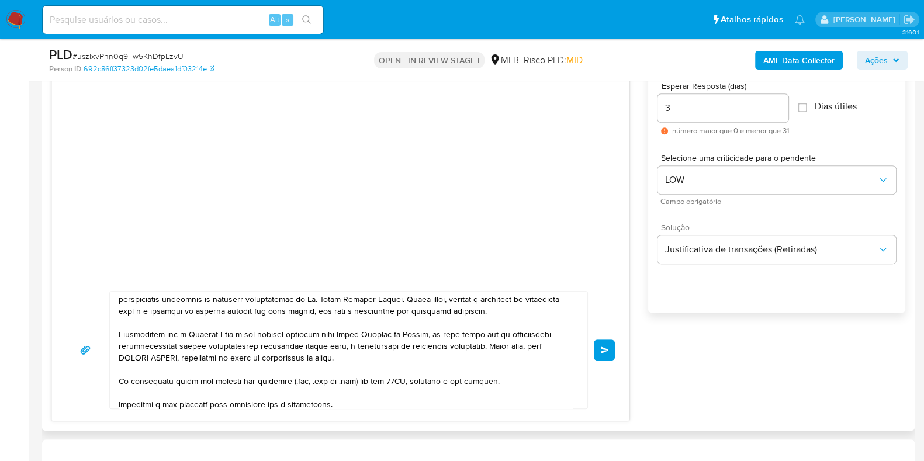
click at [608, 351] on span "common.send" at bounding box center [605, 349] width 8 height 7
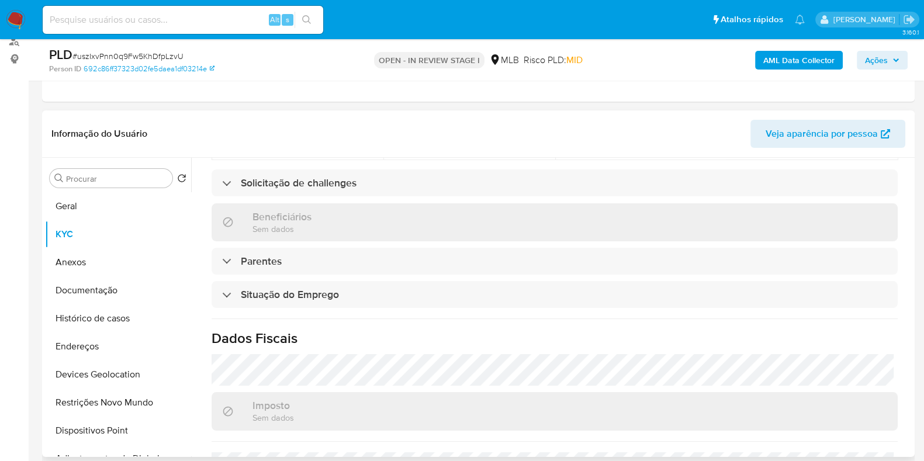
scroll to position [302, 0]
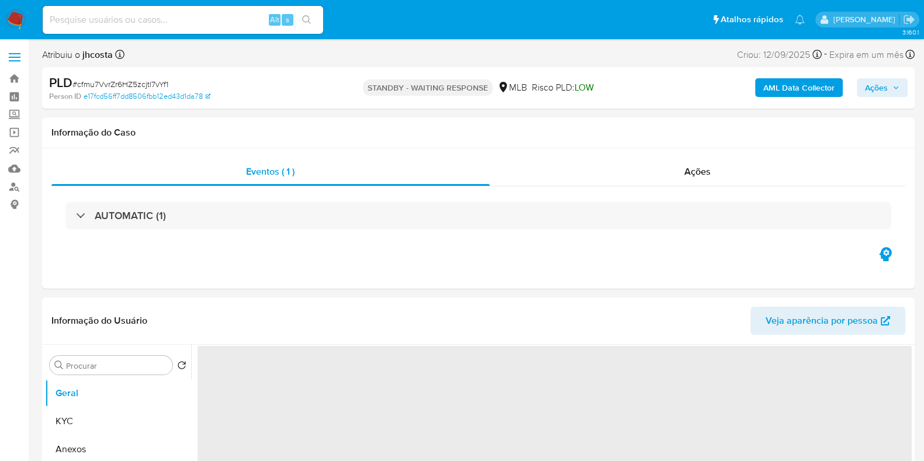
select select "10"
